Goal: Task Accomplishment & Management: Complete application form

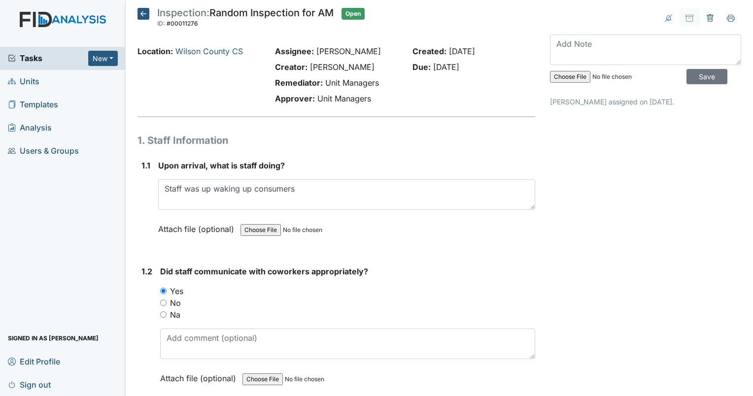
scroll to position [11432, 0]
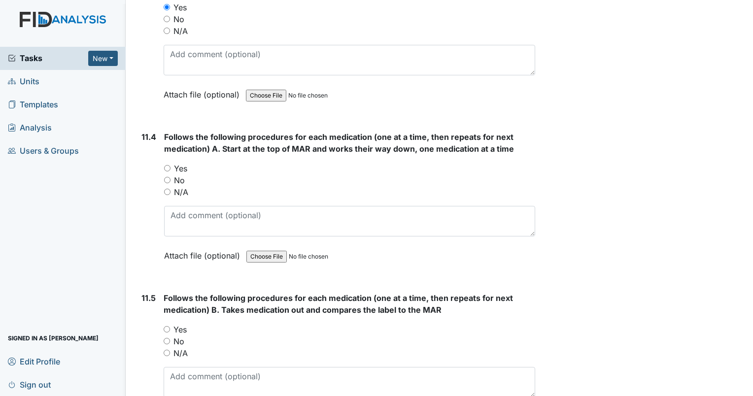
click at [167, 165] on input "Yes" at bounding box center [167, 168] width 6 height 6
radio input "true"
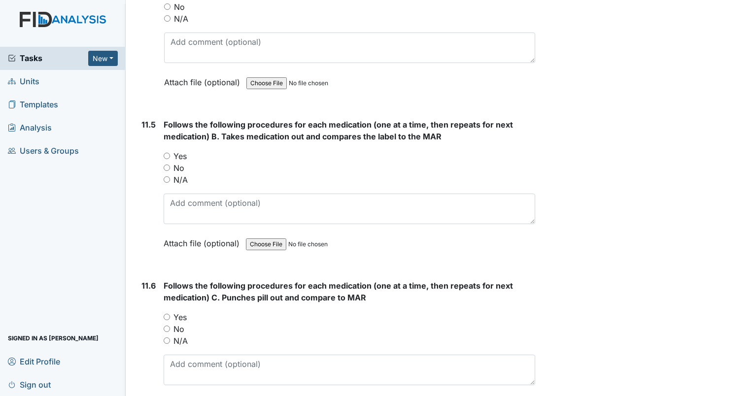
scroll to position [11629, 0]
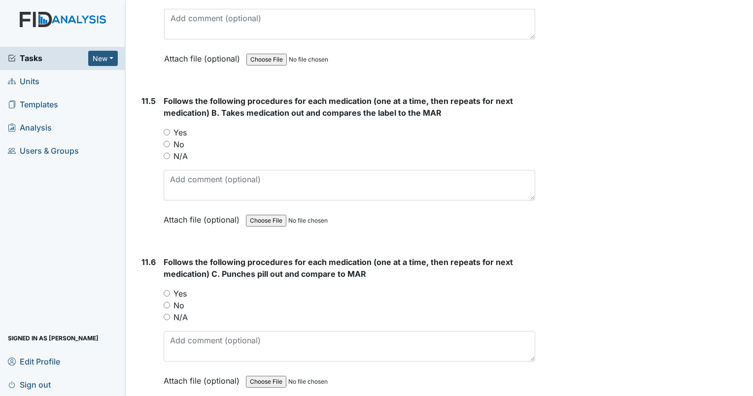
click at [166, 129] on input "Yes" at bounding box center [167, 132] width 6 height 6
radio input "true"
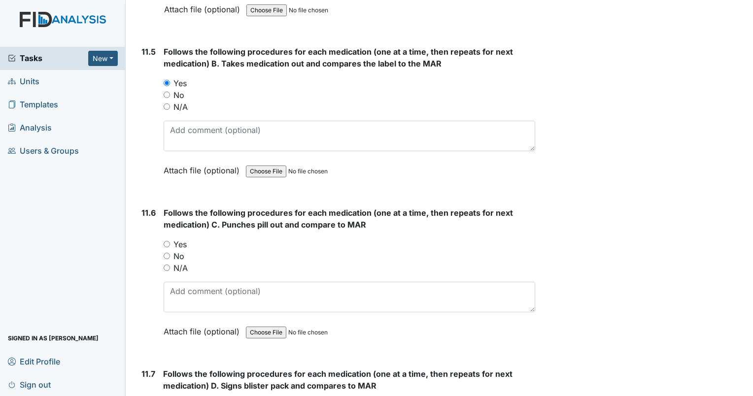
click at [166, 241] on input "Yes" at bounding box center [167, 244] width 6 height 6
radio input "true"
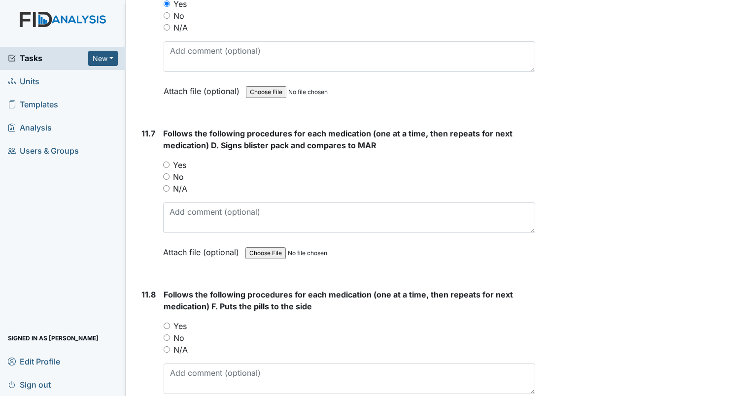
scroll to position [11925, 0]
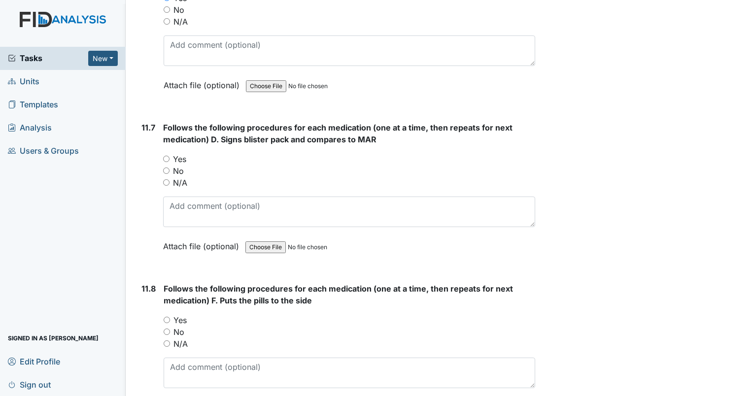
click at [168, 156] on input "Yes" at bounding box center [166, 159] width 6 height 6
radio input "true"
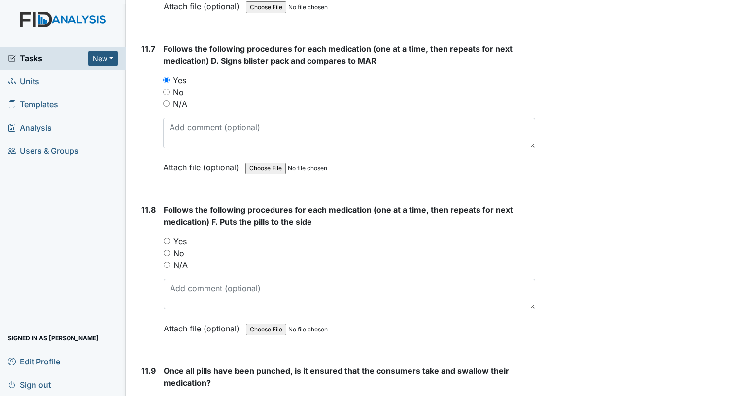
scroll to position [11974, 0]
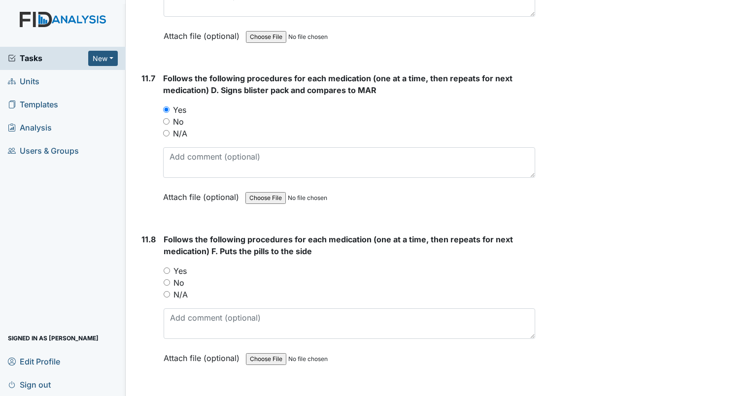
click at [164, 268] on input "Yes" at bounding box center [167, 271] width 6 height 6
radio input "true"
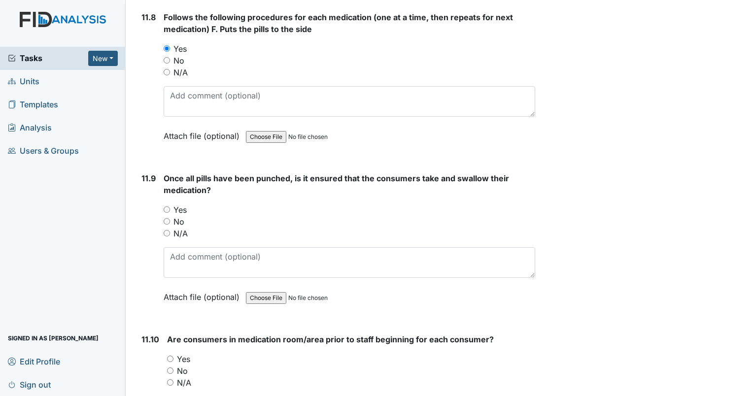
scroll to position [12221, 0]
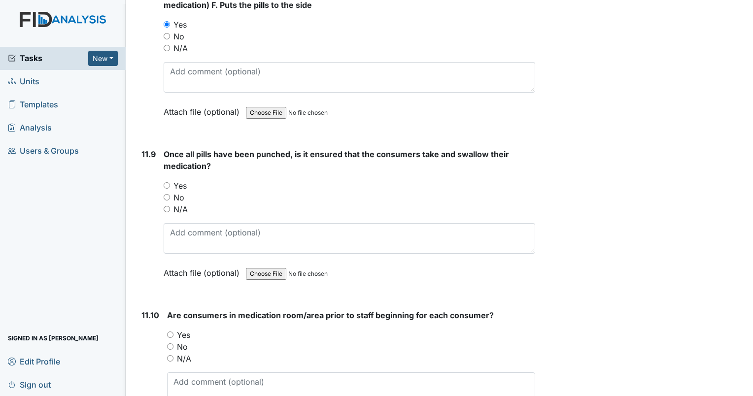
click at [168, 182] on input "Yes" at bounding box center [167, 185] width 6 height 6
radio input "true"
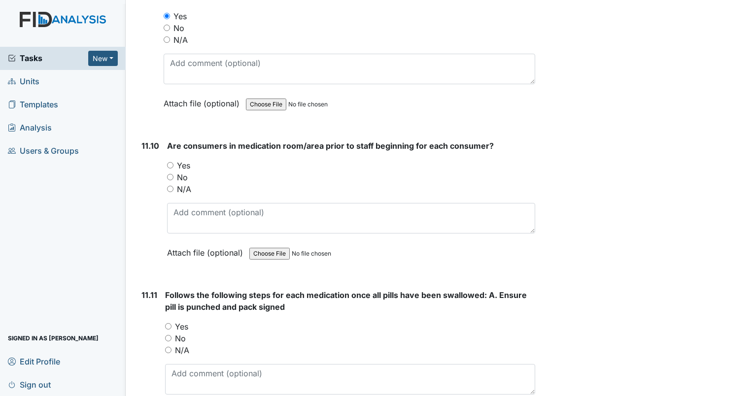
scroll to position [12368, 0]
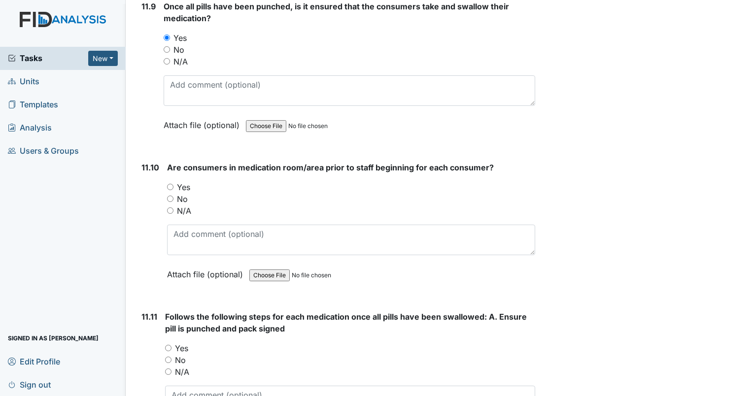
drag, startPoint x: 169, startPoint y: 157, endPoint x: 164, endPoint y: 153, distance: 6.7
click at [167, 196] on input "No" at bounding box center [170, 199] width 6 height 6
radio input "true"
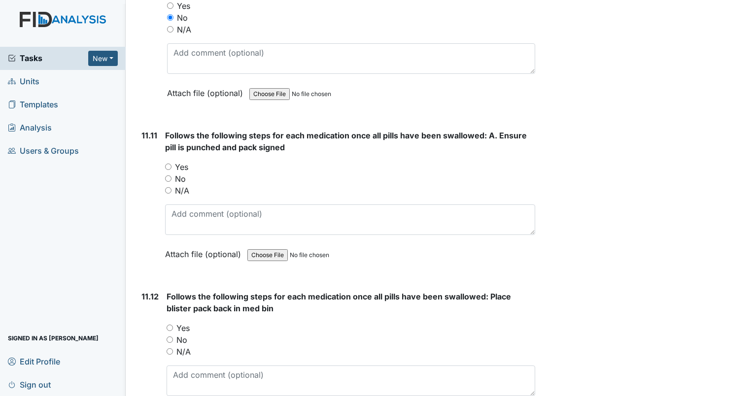
scroll to position [12566, 0]
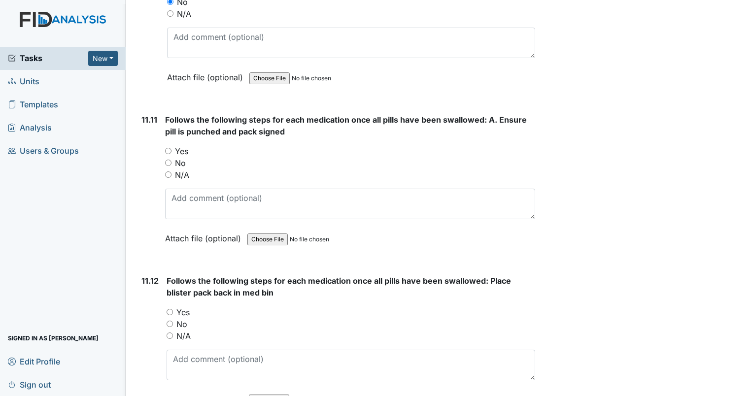
click at [170, 148] on input "Yes" at bounding box center [168, 151] width 6 height 6
radio input "true"
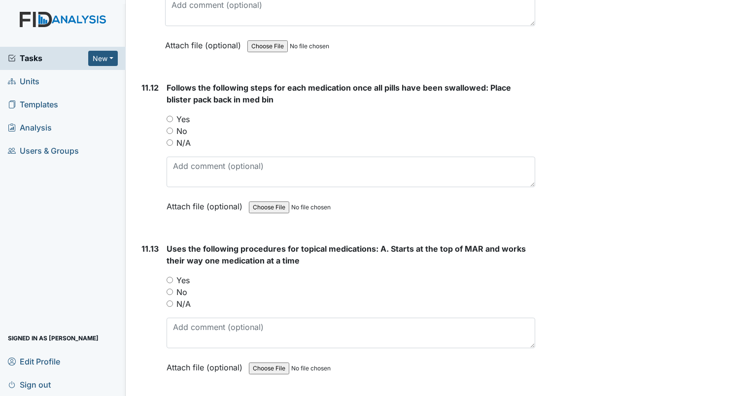
scroll to position [12763, 0]
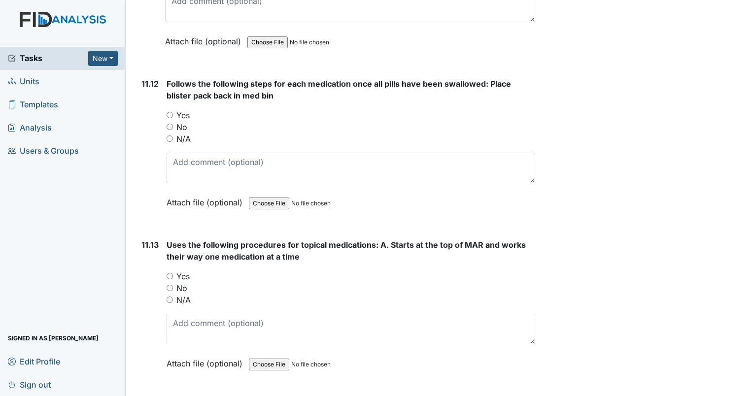
click at [169, 112] on input "Yes" at bounding box center [170, 115] width 6 height 6
radio input "true"
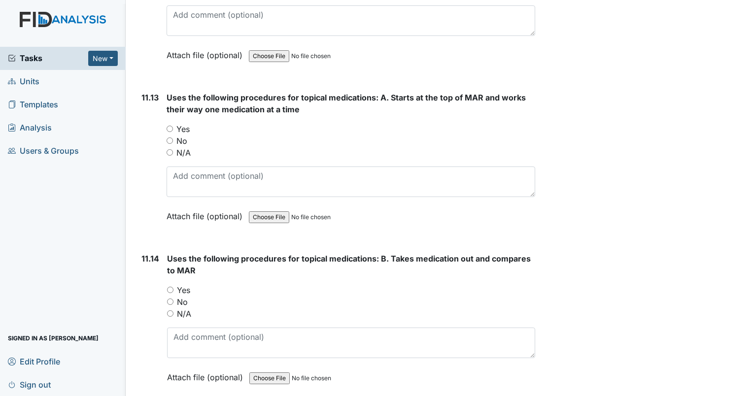
scroll to position [12911, 0]
drag, startPoint x: 170, startPoint y: 86, endPoint x: 218, endPoint y: 113, distance: 55.4
click at [169, 125] on input "Yes" at bounding box center [170, 128] width 6 height 6
radio input "true"
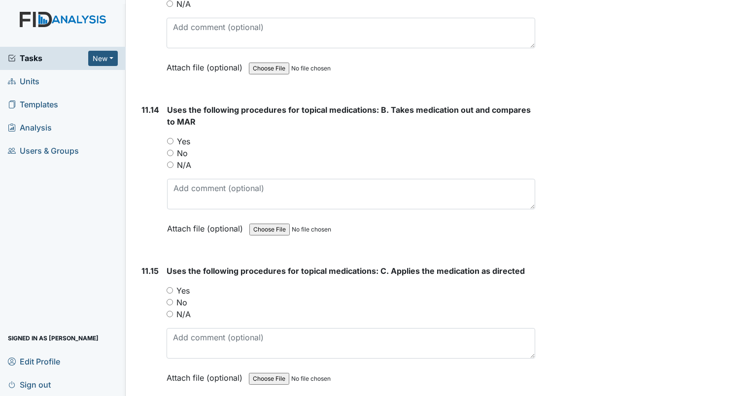
scroll to position [13058, 0]
drag, startPoint x: 168, startPoint y: 100, endPoint x: 173, endPoint y: 95, distance: 7.3
click at [166, 104] on div "11.14 Uses the following procedures for topical medications: B. Takes medicatio…" at bounding box center [336, 176] width 398 height 145
drag, startPoint x: 174, startPoint y: 96, endPoint x: 170, endPoint y: 93, distance: 5.1
click at [171, 136] on div "Yes" at bounding box center [351, 142] width 368 height 12
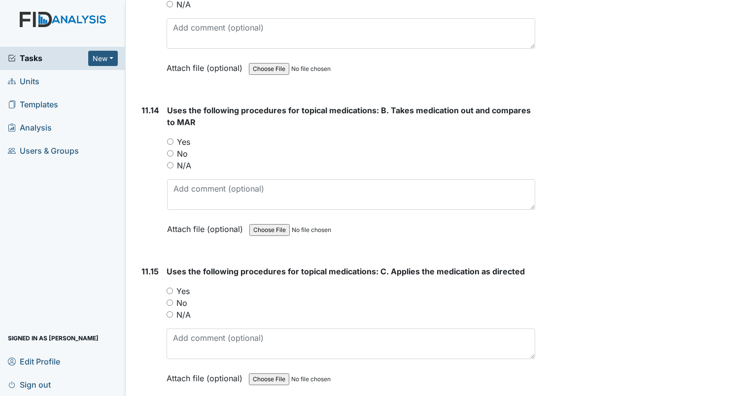
drag, startPoint x: 170, startPoint y: 98, endPoint x: 165, endPoint y: 94, distance: 5.9
click at [162, 104] on div "11.14 Uses the following procedures for topical medications: B. Takes medicatio…" at bounding box center [336, 176] width 398 height 145
click at [169, 138] on input "Yes" at bounding box center [170, 141] width 6 height 6
radio input "true"
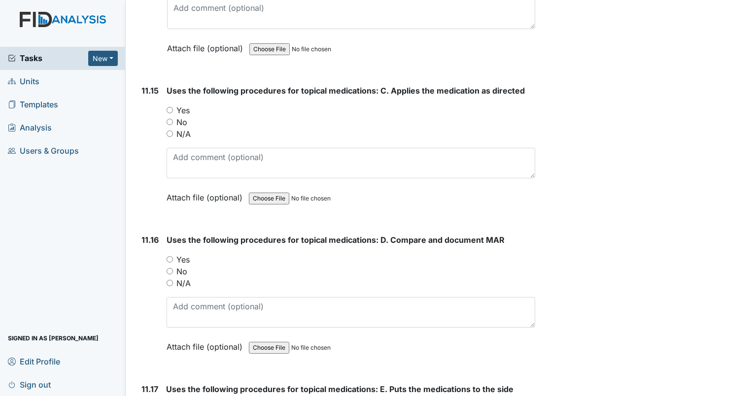
scroll to position [13255, 0]
